Goal: Task Accomplishment & Management: Complete application form

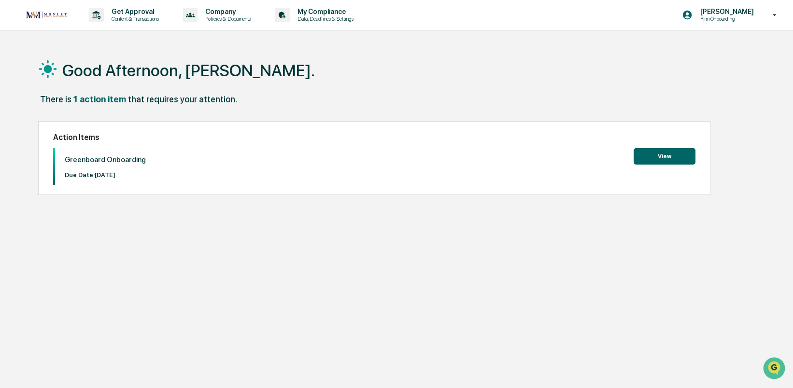
click at [664, 156] on button "View" at bounding box center [665, 156] width 62 height 16
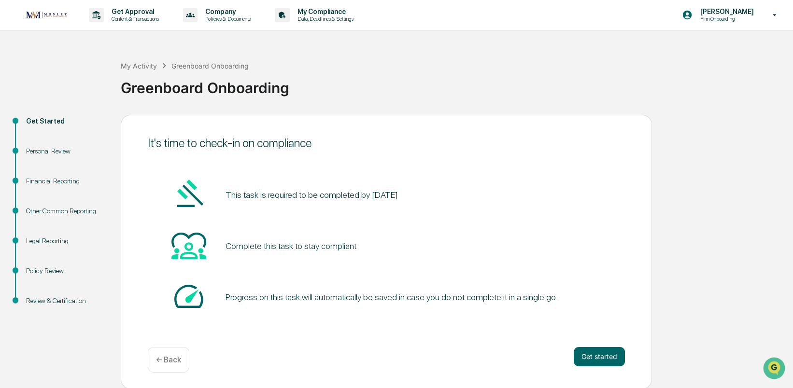
click at [62, 149] on div "Personal Review" at bounding box center [65, 151] width 79 height 10
click at [62, 154] on div "Personal Review" at bounding box center [65, 151] width 79 height 10
click at [61, 181] on div "Financial Reporting" at bounding box center [65, 181] width 79 height 10
click at [145, 65] on div "My Activity" at bounding box center [139, 66] width 36 height 8
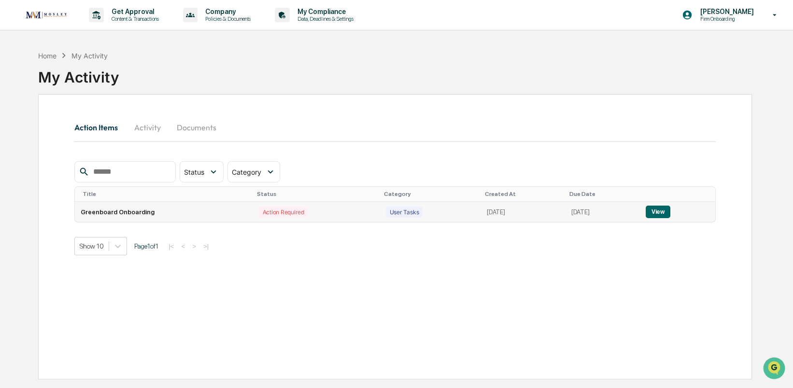
click at [259, 210] on div "Action Required" at bounding box center [283, 212] width 49 height 11
click at [670, 209] on button "View" at bounding box center [658, 212] width 25 height 13
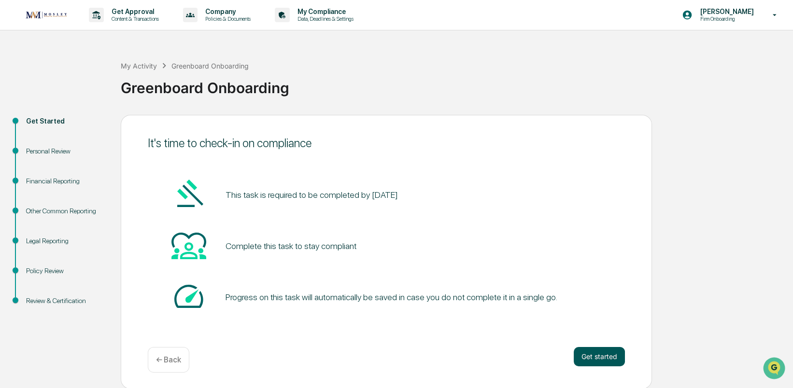
click at [591, 353] on button "Get started" at bounding box center [599, 356] width 51 height 19
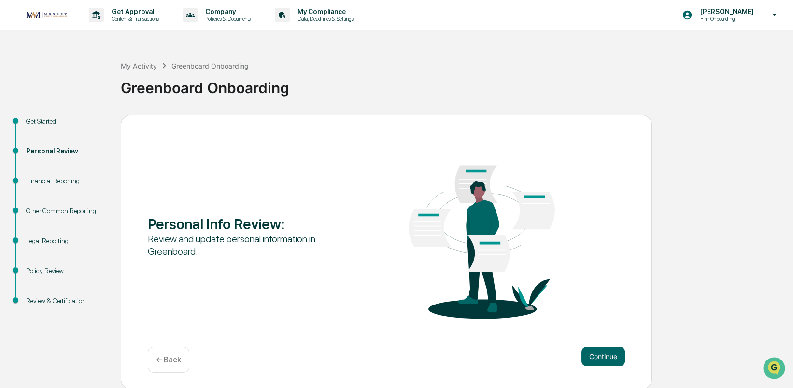
click at [609, 367] on div "Continue ← Back" at bounding box center [386, 360] width 477 height 26
click at [606, 358] on button "Continue" at bounding box center [602, 356] width 43 height 19
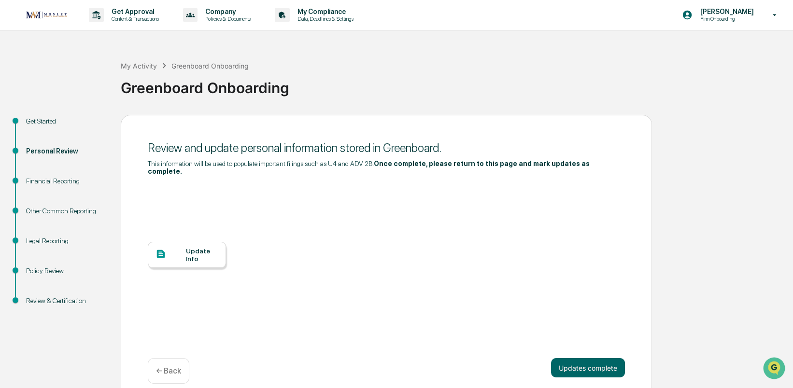
click at [606, 358] on button "Updates complete" at bounding box center [588, 367] width 74 height 19
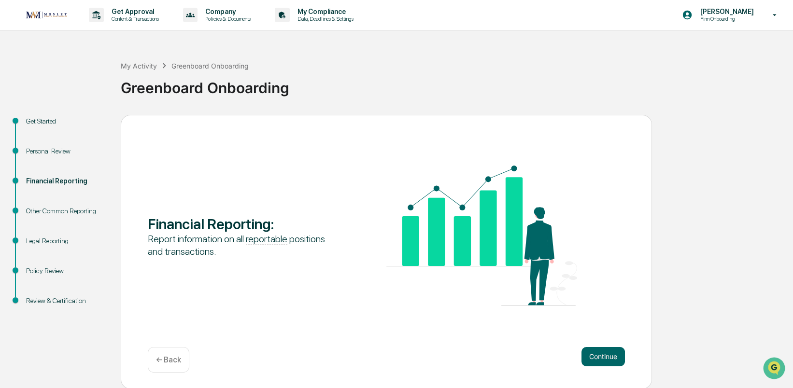
click at [606, 358] on button "Continue" at bounding box center [602, 356] width 43 height 19
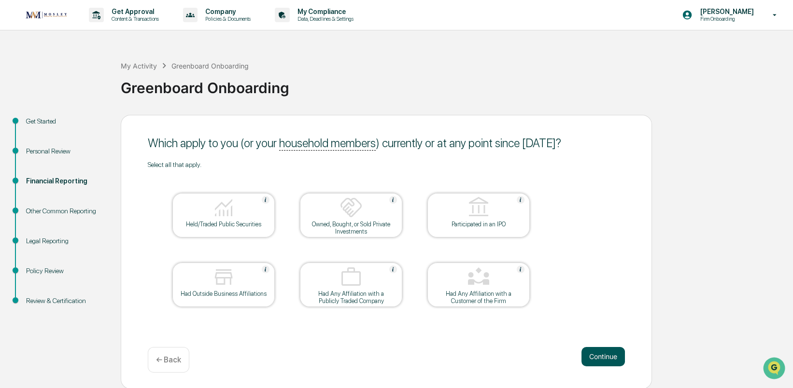
click at [599, 355] on button "Continue" at bounding box center [602, 356] width 43 height 19
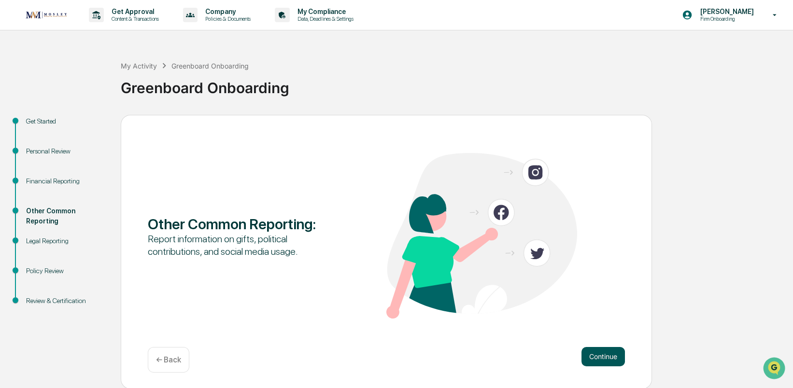
click at [605, 365] on button "Continue" at bounding box center [602, 356] width 43 height 19
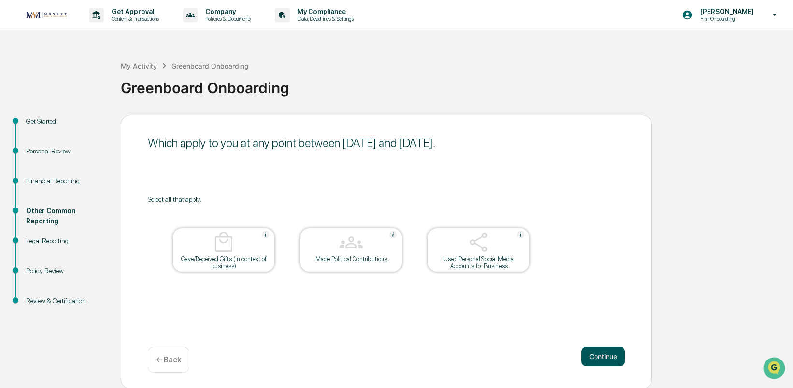
click at [605, 352] on button "Continue" at bounding box center [602, 356] width 43 height 19
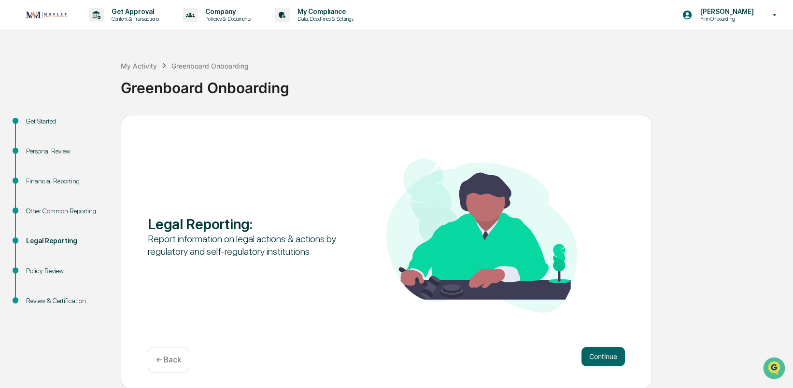
click at [605, 352] on button "Continue" at bounding box center [602, 356] width 43 height 19
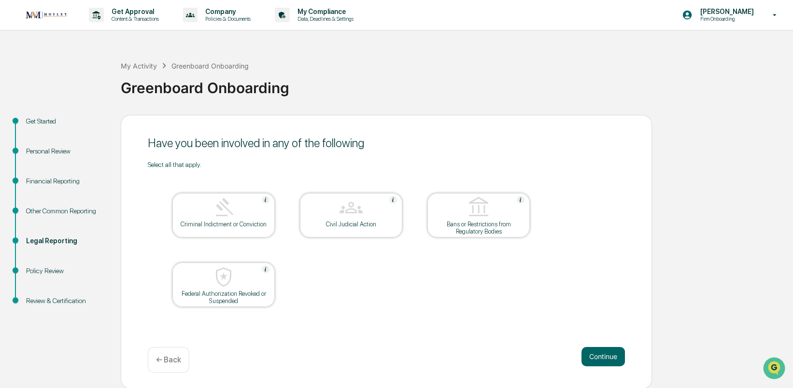
click at [605, 352] on button "Continue" at bounding box center [602, 356] width 43 height 19
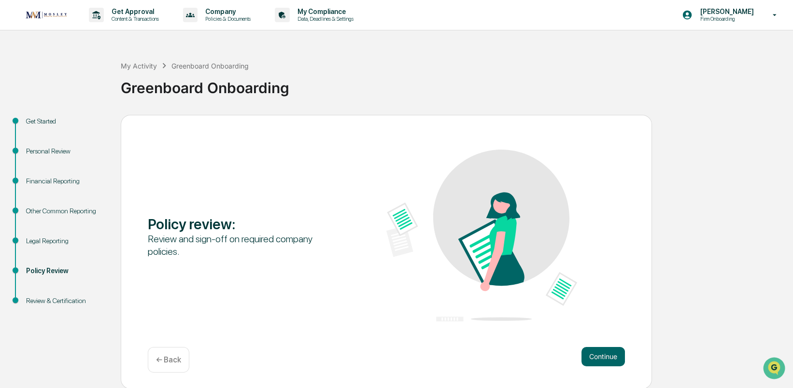
click at [605, 352] on button "Continue" at bounding box center [602, 356] width 43 height 19
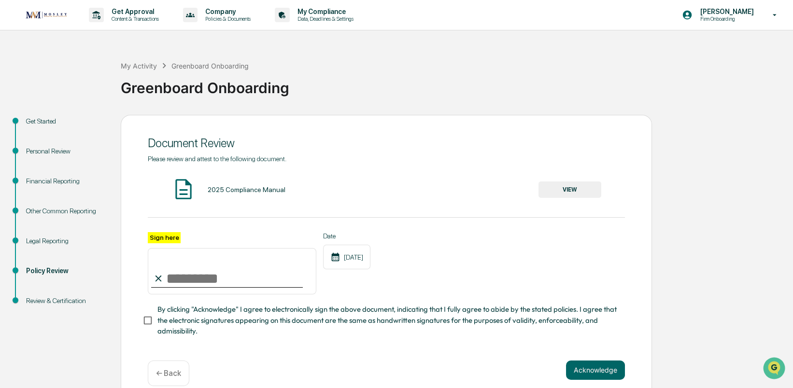
click at [220, 281] on input "Sign here" at bounding box center [232, 271] width 169 height 46
type input "**********"
click at [589, 374] on button "Acknowledge" at bounding box center [595, 370] width 59 height 19
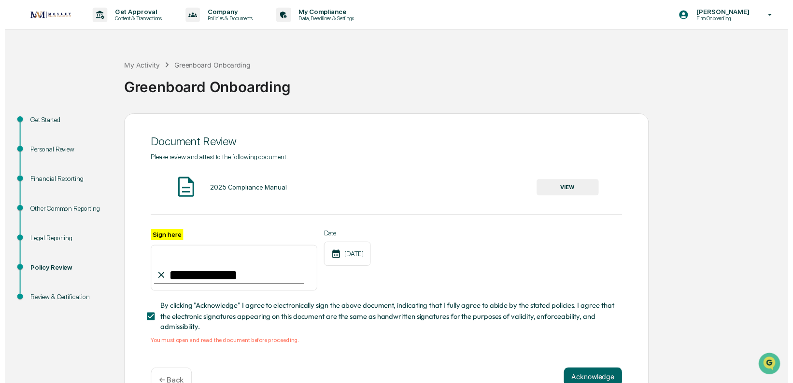
scroll to position [29, 0]
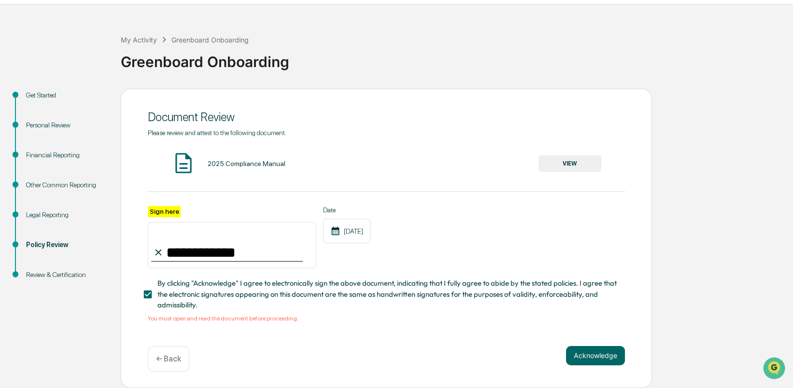
click at [569, 157] on button "VIEW" at bounding box center [569, 164] width 63 height 16
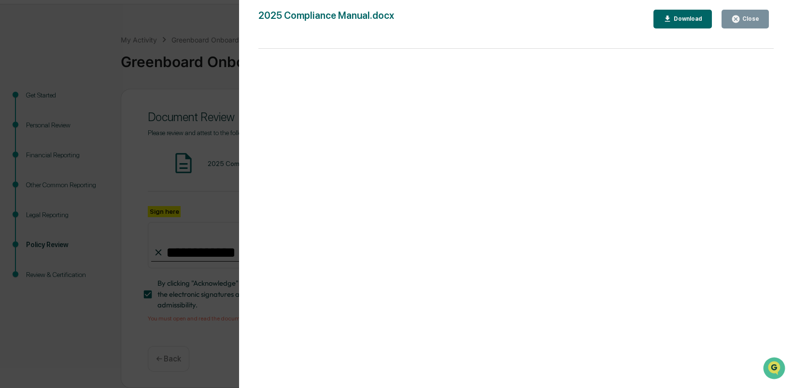
click at [753, 28] on button "Close" at bounding box center [745, 19] width 47 height 19
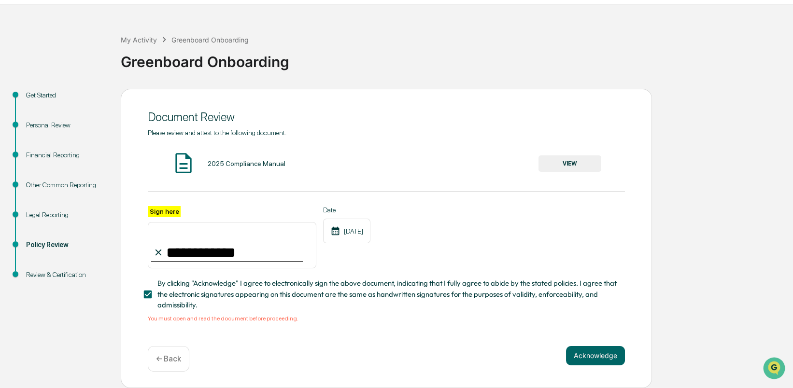
click at [570, 337] on div "**********" at bounding box center [386, 233] width 477 height 208
click at [583, 355] on button "Acknowledge" at bounding box center [595, 355] width 59 height 19
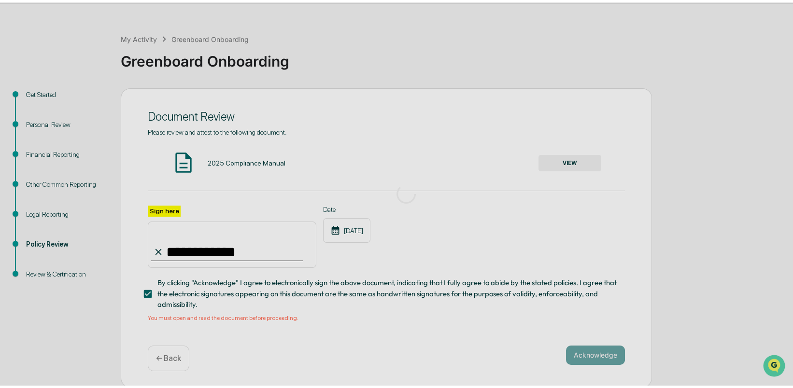
scroll to position [0, 0]
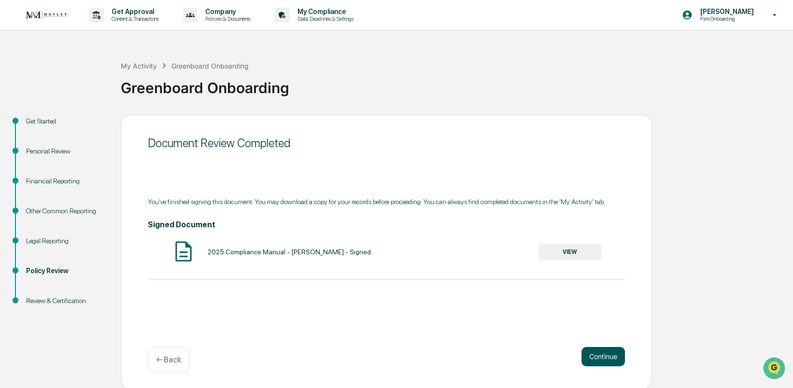
click at [608, 364] on button "Continue" at bounding box center [602, 356] width 43 height 19
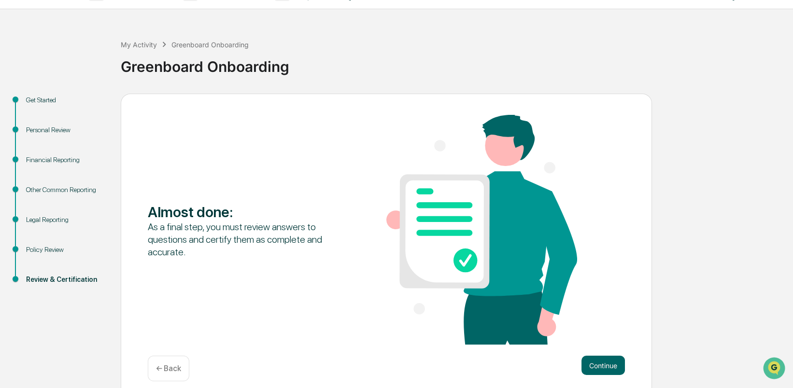
scroll to position [30, 0]
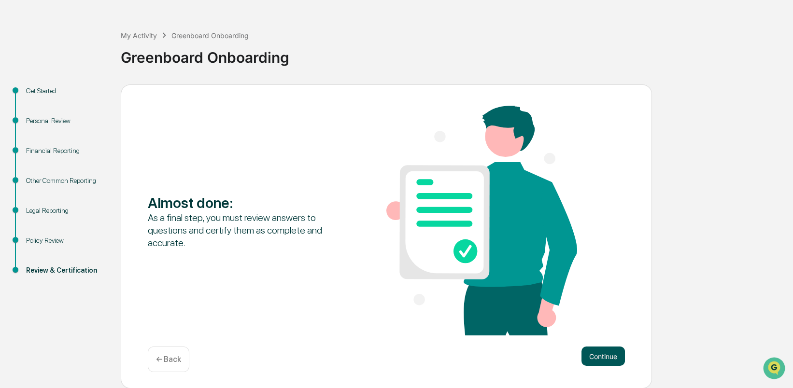
click at [598, 350] on button "Continue" at bounding box center [602, 356] width 43 height 19
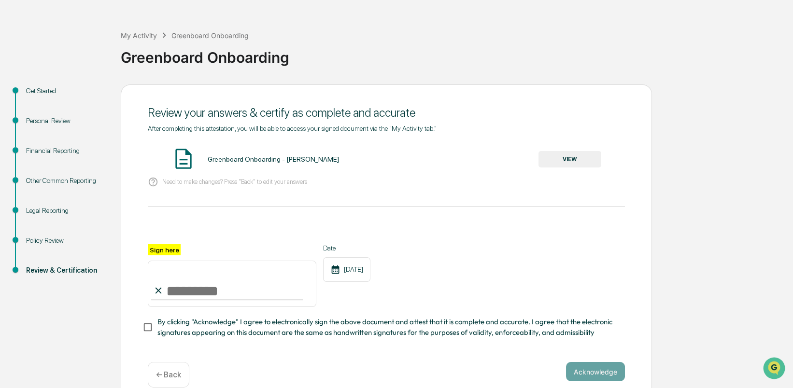
click at [184, 301] on input "Sign here" at bounding box center [232, 284] width 169 height 46
type input "**********"
click at [598, 376] on button "Acknowledge" at bounding box center [595, 371] width 59 height 19
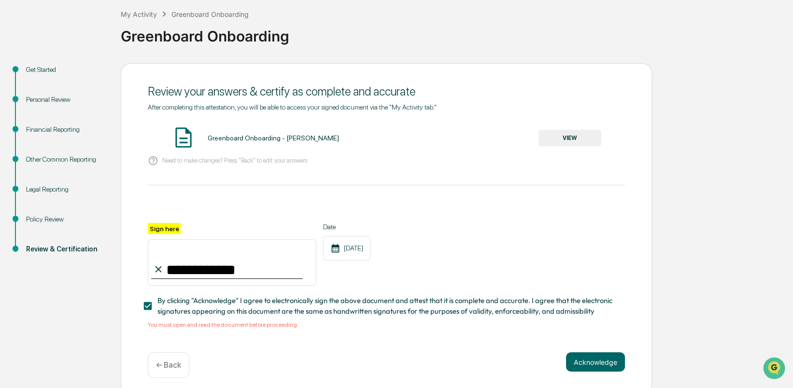
scroll to position [61, 0]
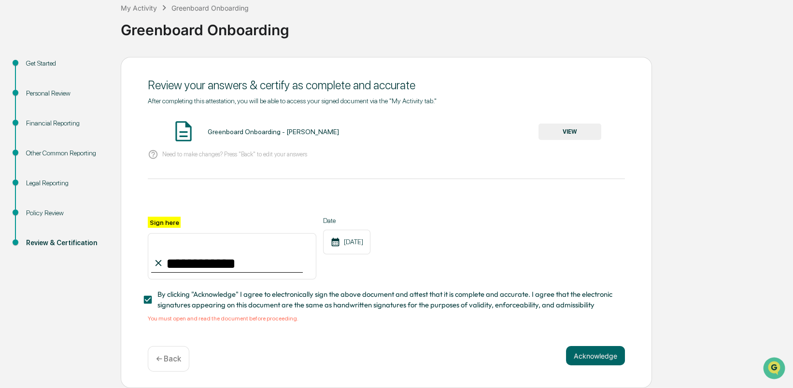
click at [303, 134] on div "Greenboard Onboarding - [PERSON_NAME] VIEW" at bounding box center [386, 132] width 477 height 26
click at [301, 128] on div "Greenboard Onboarding - [PERSON_NAME]" at bounding box center [273, 132] width 131 height 8
click at [580, 128] on button "VIEW" at bounding box center [569, 132] width 63 height 16
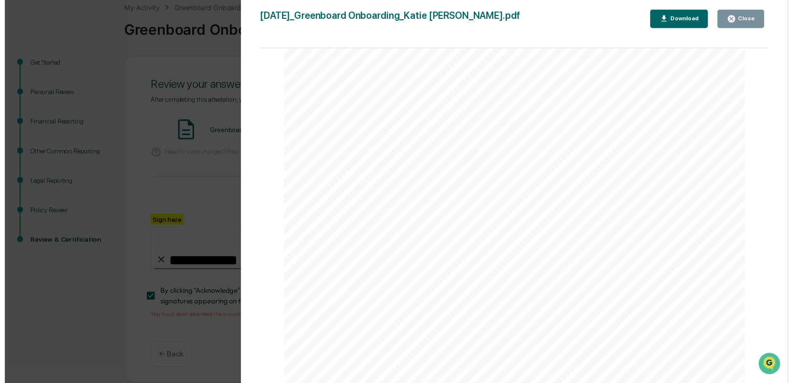
scroll to position [773, 0]
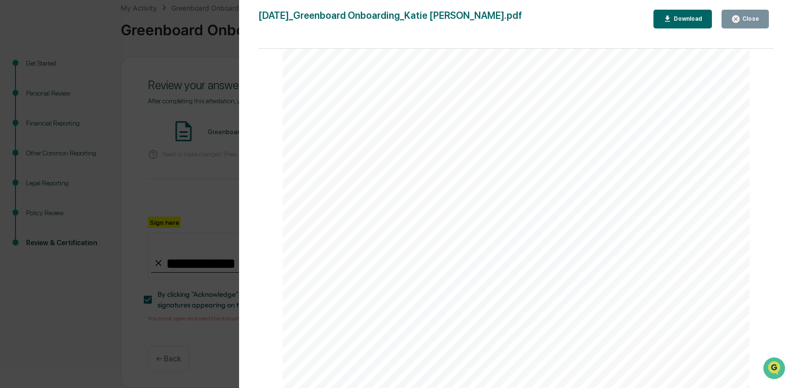
click at [751, 21] on div "Close" at bounding box center [749, 18] width 19 height 7
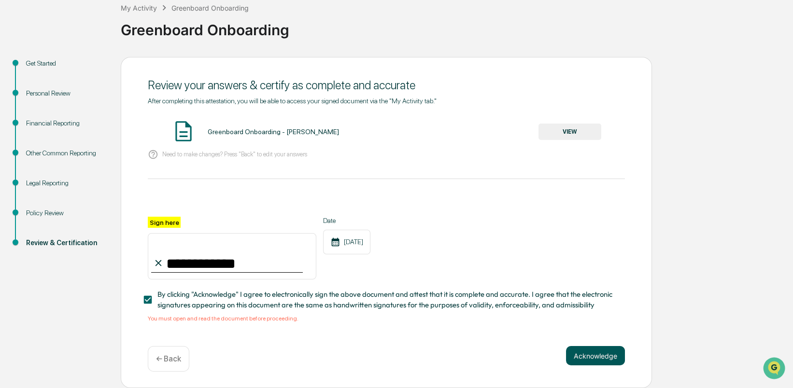
click at [593, 355] on button "Acknowledge" at bounding box center [595, 355] width 59 height 19
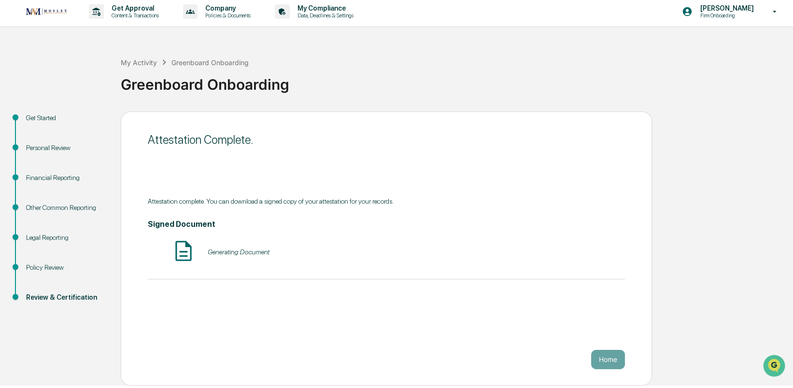
scroll to position [0, 0]
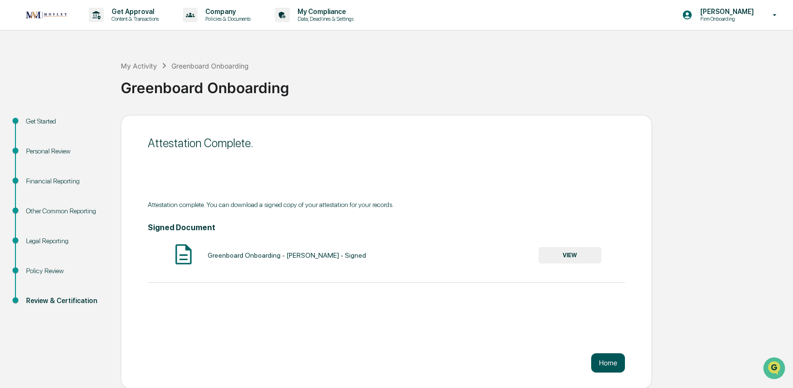
click at [605, 368] on button "Home" at bounding box center [608, 363] width 34 height 19
